Goal: Communication & Community: Ask a question

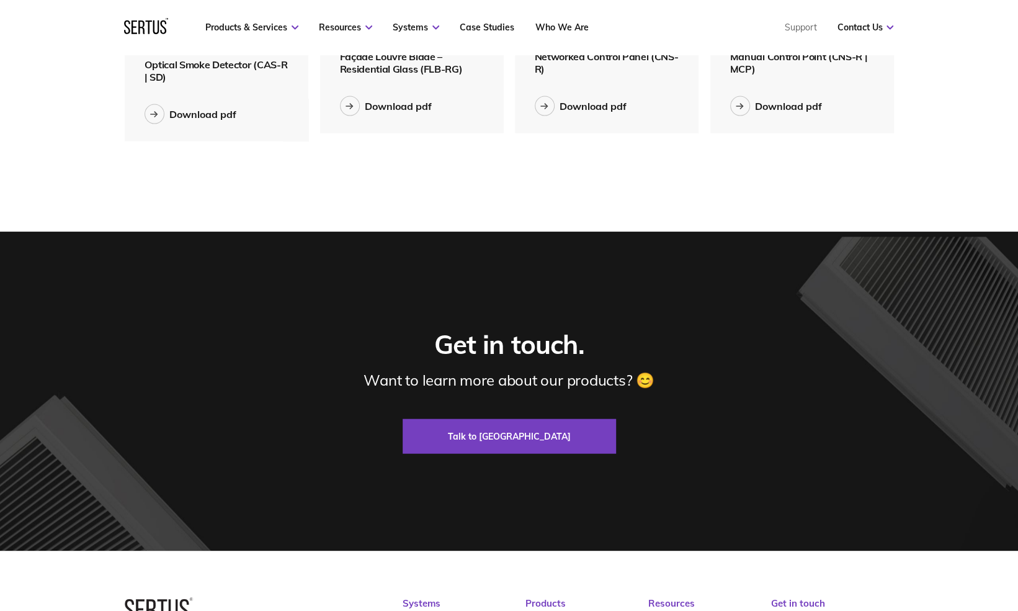
scroll to position [1554, 0]
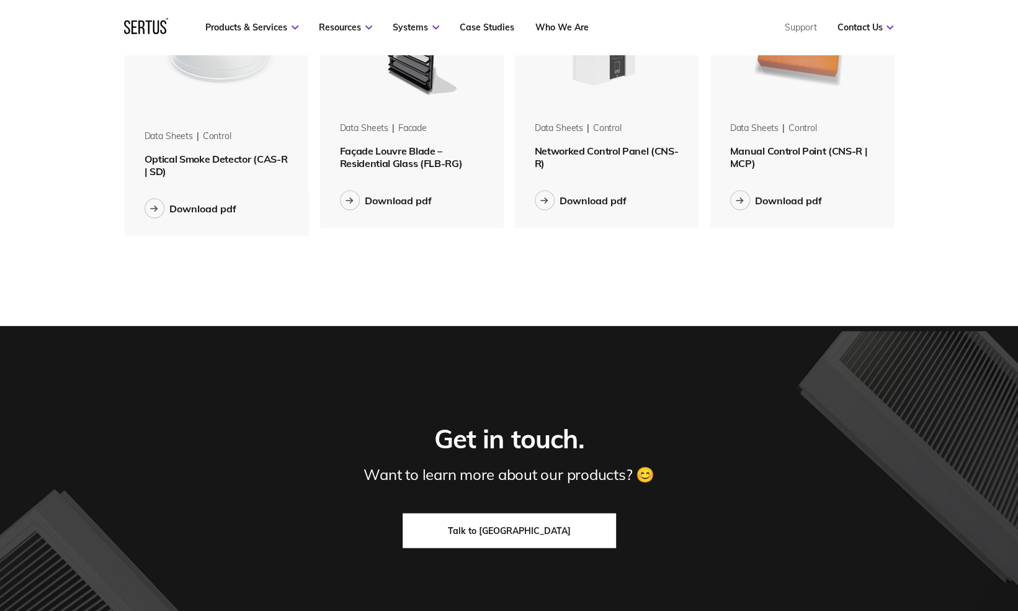
click at [558, 546] on link "Talk to [GEOGRAPHIC_DATA]" at bounding box center [509, 530] width 213 height 35
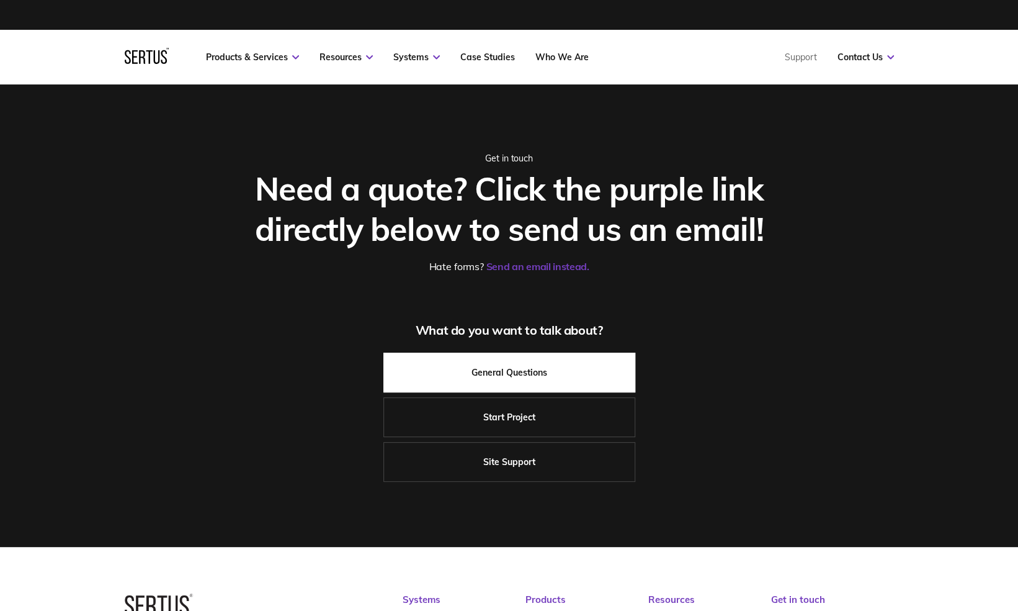
click at [571, 380] on link "General Questions" at bounding box center [509, 372] width 252 height 40
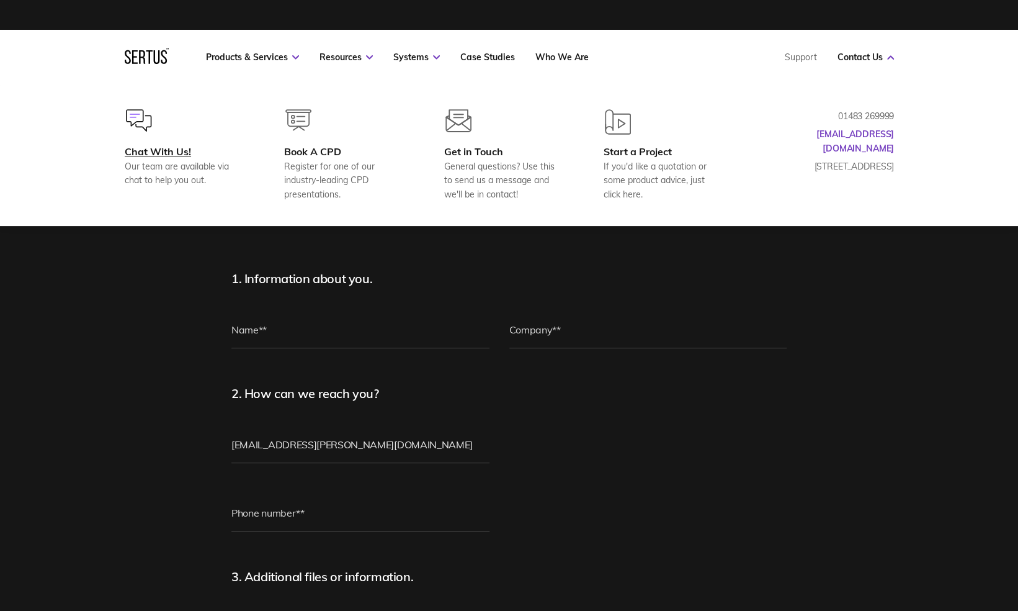
click at [167, 154] on div "Chat With Us!" at bounding box center [185, 151] width 120 height 12
click at [175, 145] on div at bounding box center [185, 127] width 120 height 36
click at [140, 121] on img at bounding box center [139, 120] width 26 height 22
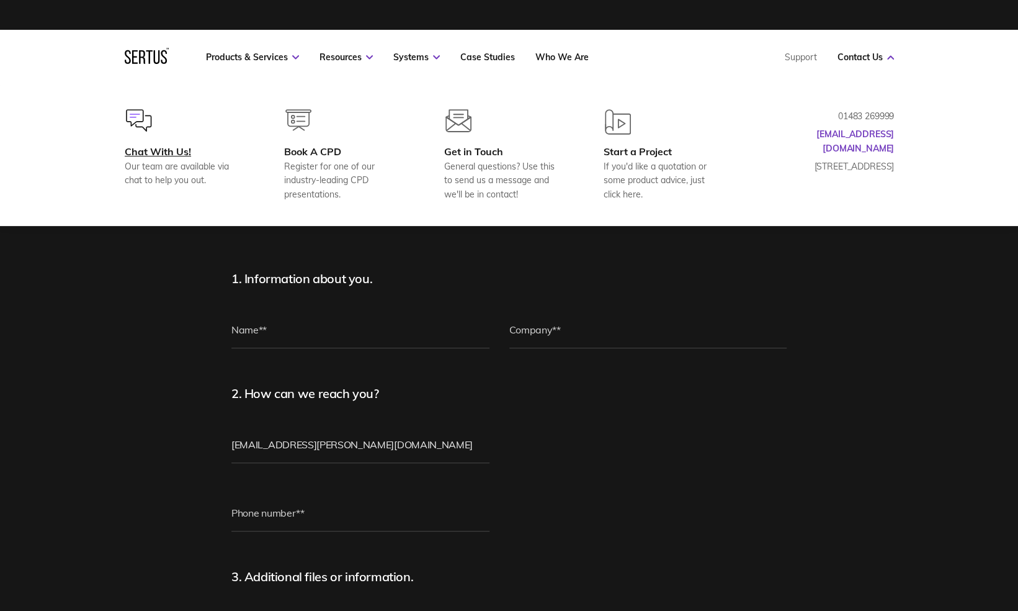
click at [141, 121] on img at bounding box center [139, 120] width 26 height 22
click at [177, 150] on div "Chat With Us!" at bounding box center [185, 151] width 120 height 12
click at [176, 148] on div "Chat With Us!" at bounding box center [185, 151] width 120 height 12
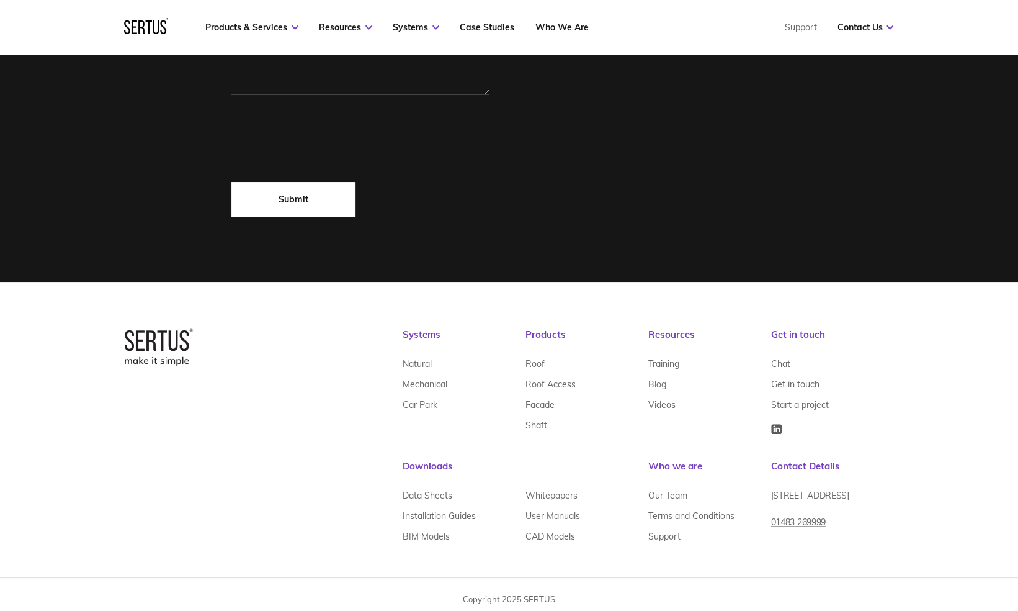
scroll to position [728, 0]
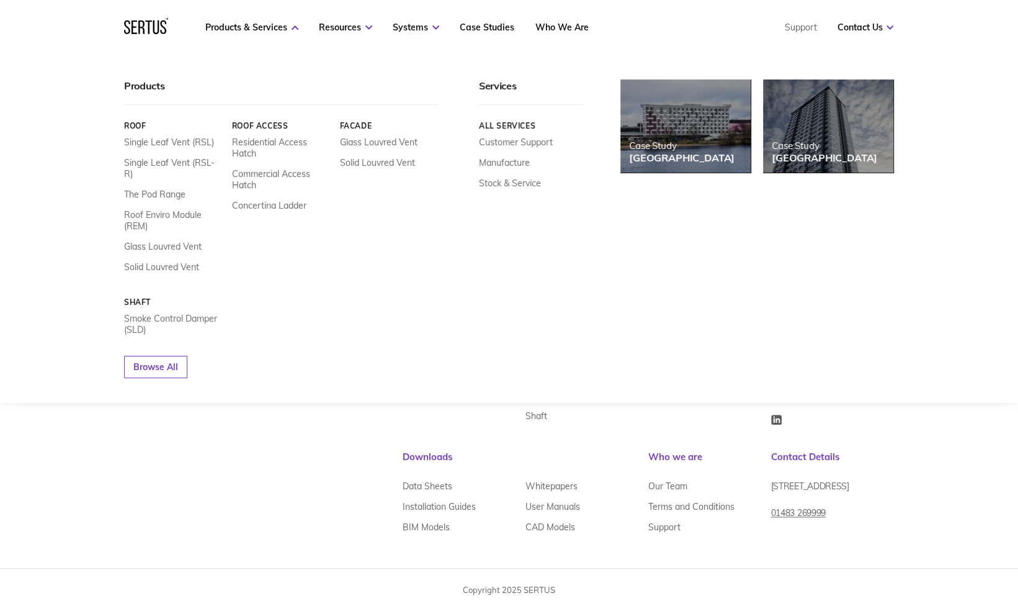
click at [141, 127] on link "Roof" at bounding box center [173, 125] width 99 height 9
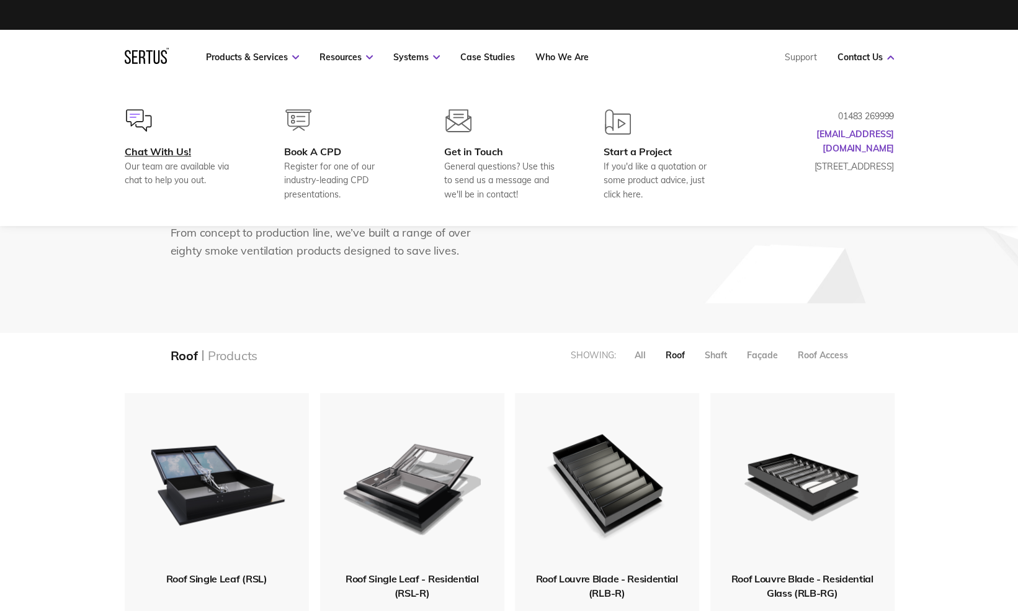
click at [168, 147] on div "Chat With Us!" at bounding box center [185, 151] width 120 height 12
click at [186, 152] on div "Chat With Us!" at bounding box center [185, 151] width 120 height 12
click at [160, 128] on div at bounding box center [185, 127] width 120 height 36
click at [174, 150] on div "Chat With Us!" at bounding box center [185, 151] width 120 height 12
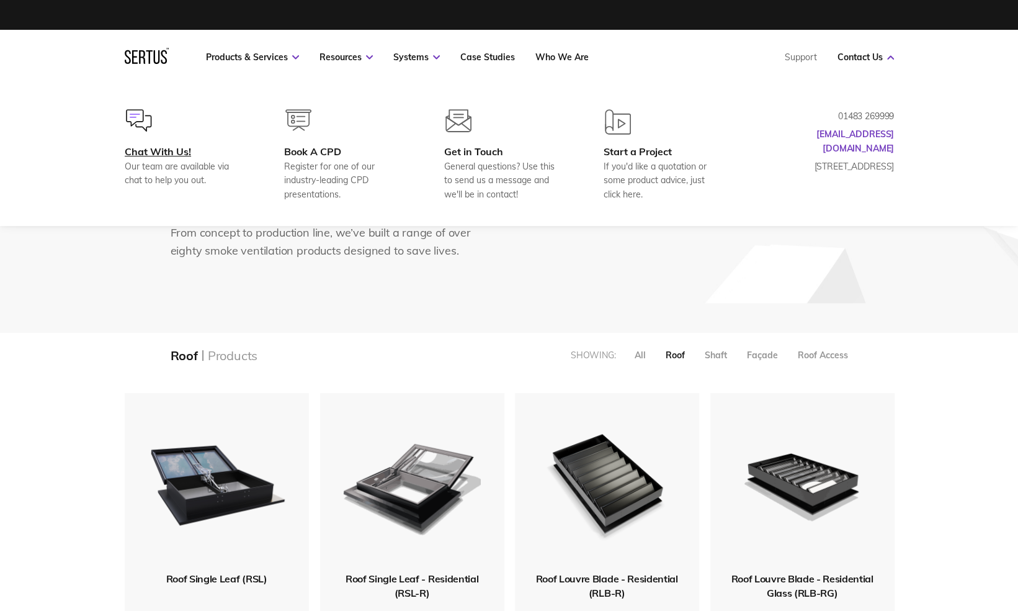
click at [188, 148] on div "Chat With Us!" at bounding box center [185, 151] width 120 height 12
click at [151, 153] on div "Chat With Us!" at bounding box center [185, 151] width 120 height 12
click at [210, 159] on div "Our team are available via chat to help you out." at bounding box center [185, 173] width 120 height 28
click at [206, 146] on div "Chat With Us!" at bounding box center [185, 151] width 120 height 12
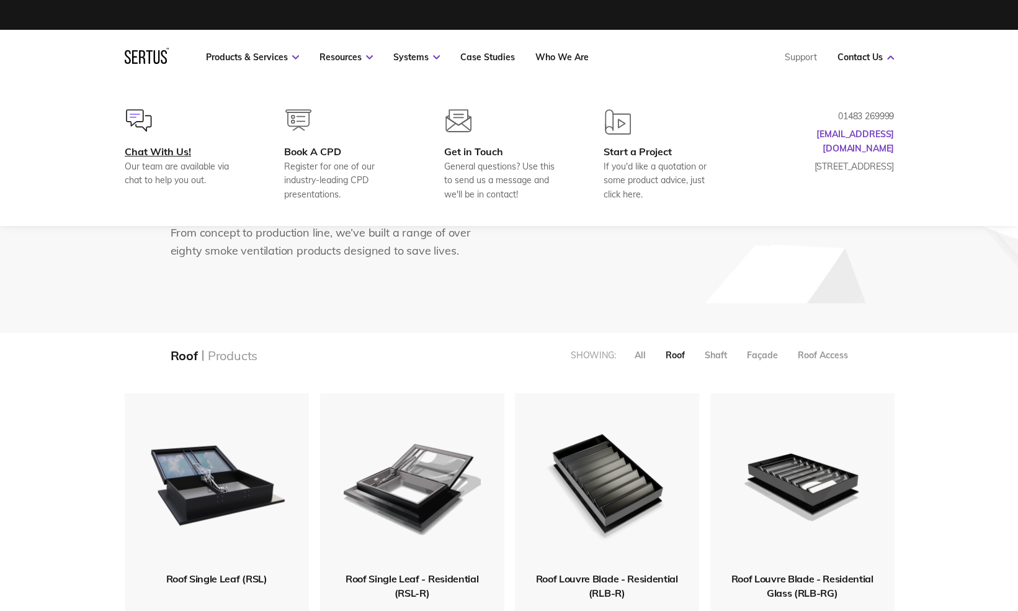
click at [199, 147] on div "Chat With Us!" at bounding box center [185, 151] width 120 height 12
